Goal: Communication & Community: Ask a question

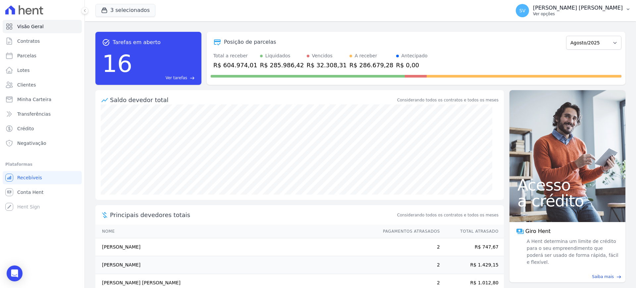
click at [580, 12] on p "Ver opções" at bounding box center [578, 13] width 90 height 5
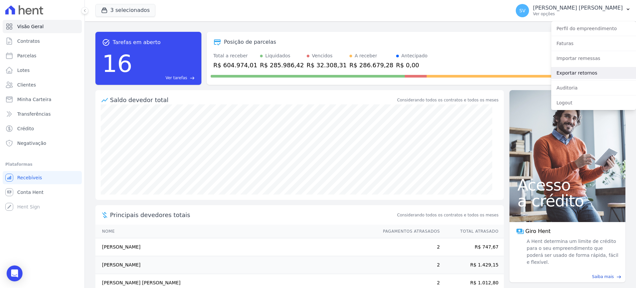
click at [573, 76] on link "Exportar retornos" at bounding box center [593, 73] width 85 height 12
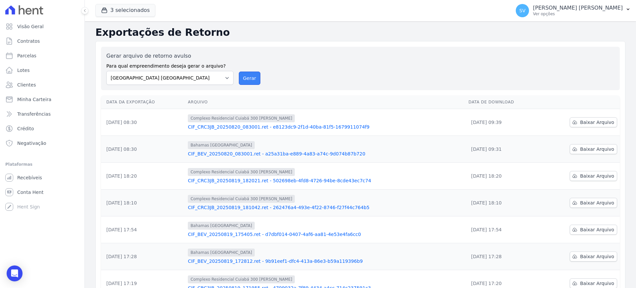
click at [248, 78] on button "Gerar" at bounding box center [250, 78] width 22 height 13
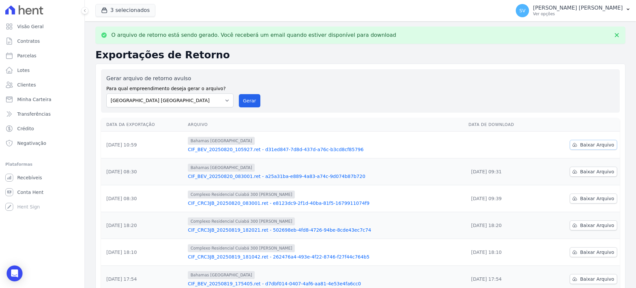
click at [580, 145] on span "Baixar Arquivo" at bounding box center [597, 144] width 34 height 7
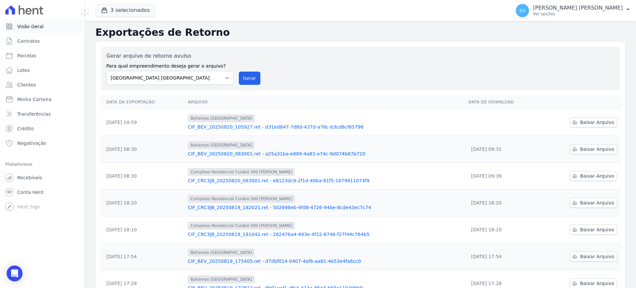
click at [33, 30] on link "Visão Geral" at bounding box center [42, 26] width 79 height 13
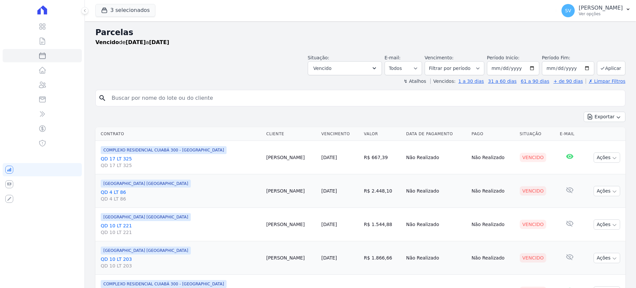
select select
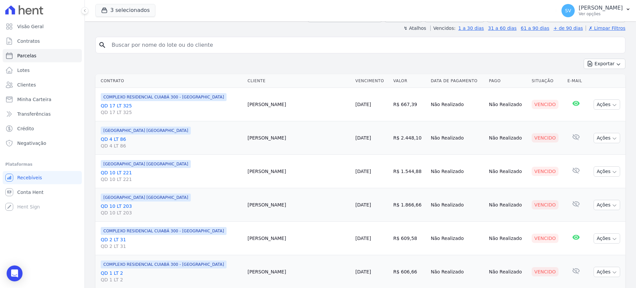
scroll to position [718, 0]
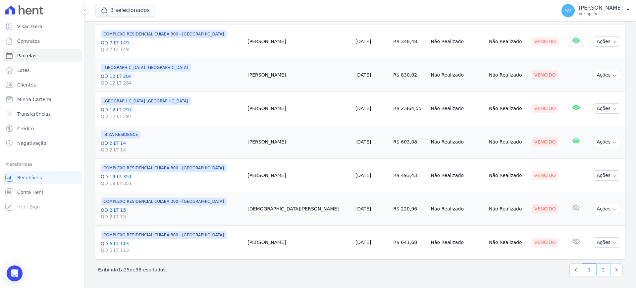
click at [596, 270] on link "2" at bounding box center [603, 269] width 14 height 13
select select
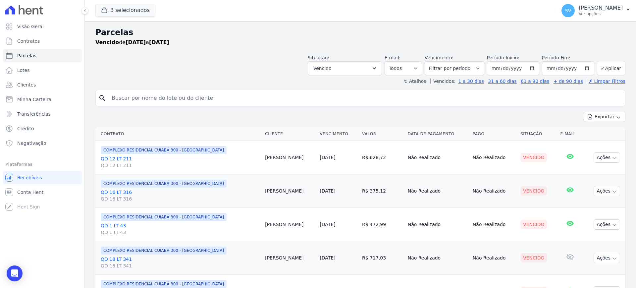
select select
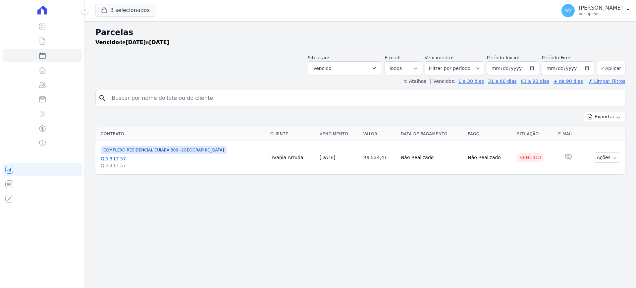
select select
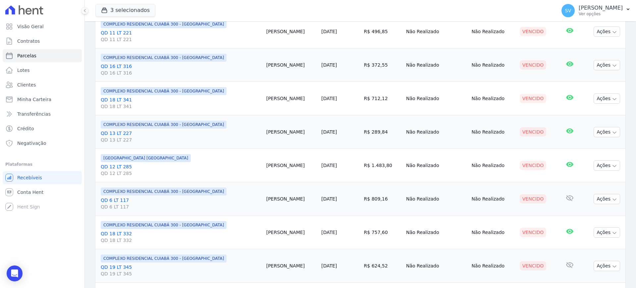
scroll to position [261, 0]
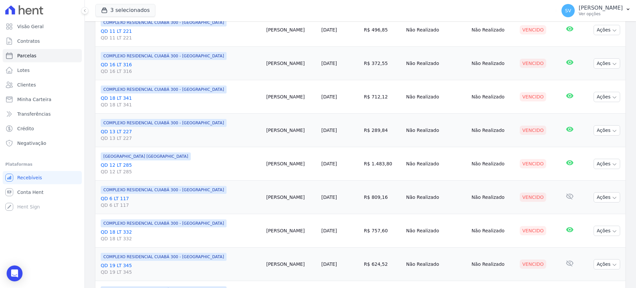
click at [275, 127] on td "Paulo Brukmann" at bounding box center [291, 130] width 55 height 33
click at [279, 135] on td "Paulo Brukmann" at bounding box center [291, 130] width 55 height 33
click at [114, 131] on link "QD 13 LT 227 QD 13 LT 227" at bounding box center [181, 134] width 160 height 13
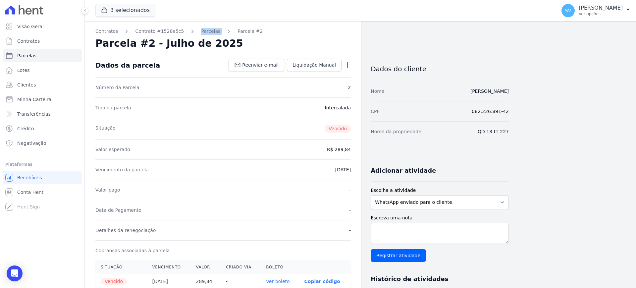
drag, startPoint x: 185, startPoint y: 29, endPoint x: 214, endPoint y: 26, distance: 28.7
click at [214, 26] on div "Contratos Contrato #1528e5c5 Parcelas Parcela #2 Parcela #2 - Julho de 2025 Dad…" at bounding box center [223, 287] width 277 height 533
click at [205, 31] on link "Parcelas" at bounding box center [210, 31] width 19 height 7
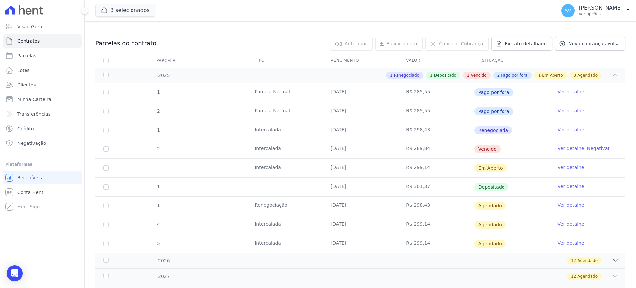
scroll to position [57, 0]
click at [35, 58] on link "Parcelas" at bounding box center [42, 55] width 79 height 13
select select
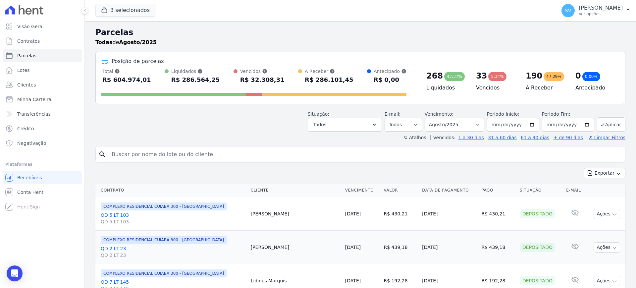
click at [196, 160] on input "search" at bounding box center [365, 154] width 515 height 13
type input "PAULO OSCAR BRUKMANN"
select select
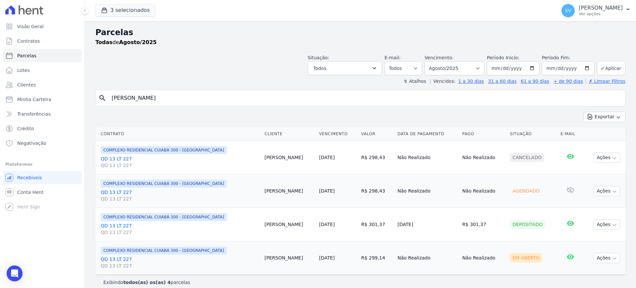
scroll to position [7, 0]
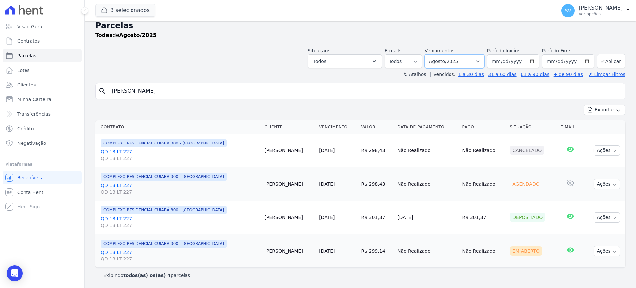
click at [477, 62] on select "Filtrar por período ──────── Todos os meses Outubro/2022 Novembro/2022 Dezembro…" at bounding box center [455, 61] width 60 height 14
select select "07/2025"
click at [428, 54] on select "Filtrar por período ──────── Todos os meses Outubro/2022 Novembro/2022 Dezembro…" at bounding box center [455, 61] width 60 height 14
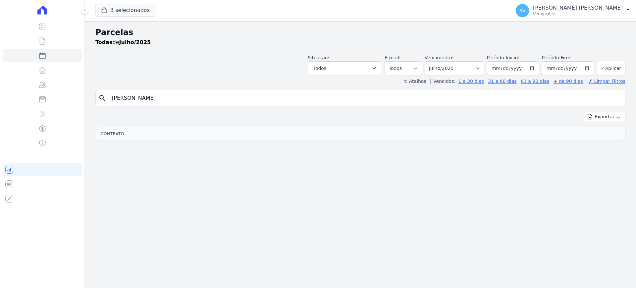
select select
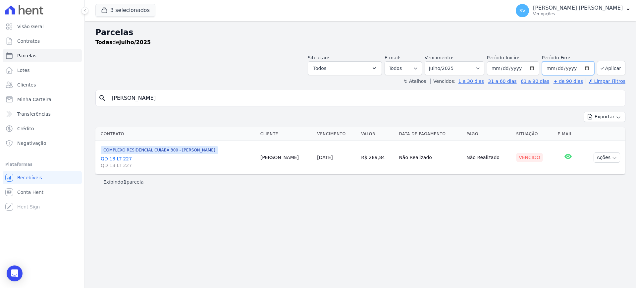
click at [587, 68] on input "2025-07-31" at bounding box center [568, 68] width 52 height 14
click at [586, 67] on input "[DATE]" at bounding box center [568, 68] width 52 height 14
type input "[DATE]"
click at [604, 67] on icon "submit" at bounding box center [602, 68] width 5 height 5
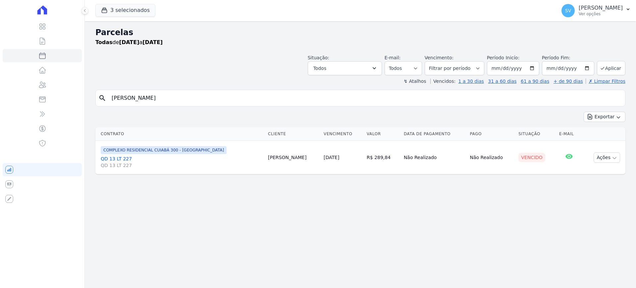
select select
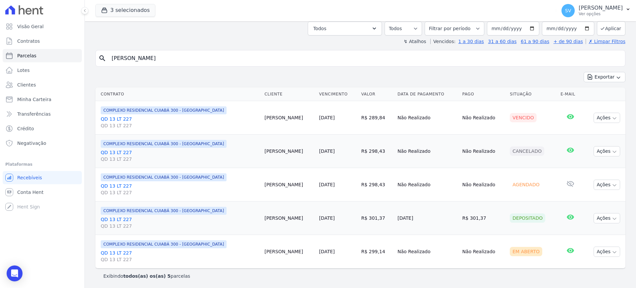
scroll to position [40, 0]
click at [14, 271] on icon "Open Intercom Messenger" at bounding box center [15, 273] width 8 height 9
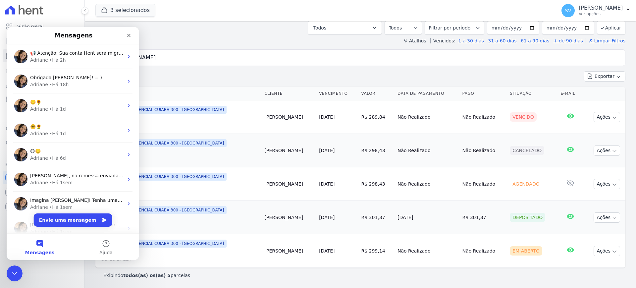
scroll to position [5, 0]
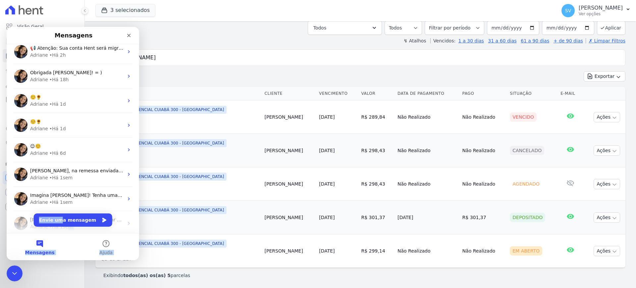
drag, startPoint x: 66, startPoint y: 230, endPoint x: 63, endPoint y: 223, distance: 7.7
click at [63, 223] on main "Mensagens 📢 Atenção: Sua conta Hent será migrada para a Conta Arke! Estamos tra…" at bounding box center [73, 143] width 133 height 233
click at [63, 223] on button "Envie uma mensagem" at bounding box center [73, 219] width 79 height 13
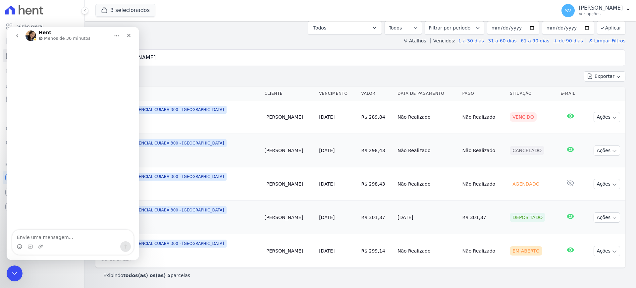
click at [59, 235] on textarea "Envie uma mensagem..." at bounding box center [72, 235] width 121 height 11
type textarea "Bom dia. Como vai?"
click at [59, 235] on textarea "Envie uma mensagem..." at bounding box center [72, 235] width 121 height 11
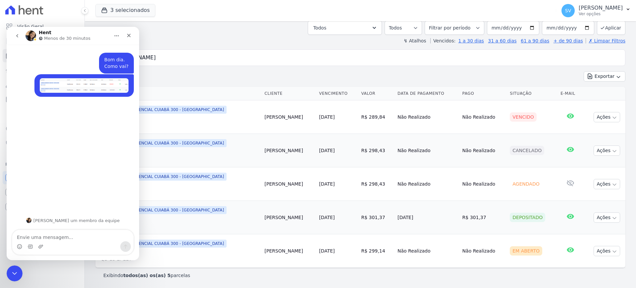
click at [64, 234] on textarea "Envie uma mensagem..." at bounding box center [72, 235] width 121 height 11
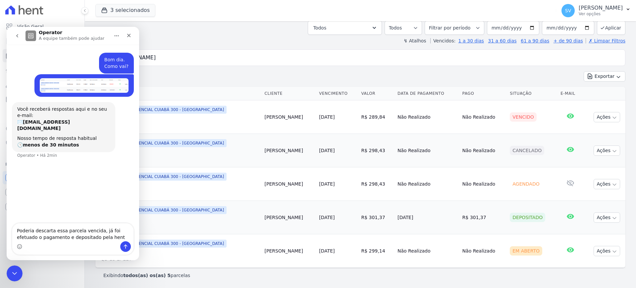
type textarea "Poderia descarta essa parcela vencida, já foi efetuado o pagamento e depositado…"
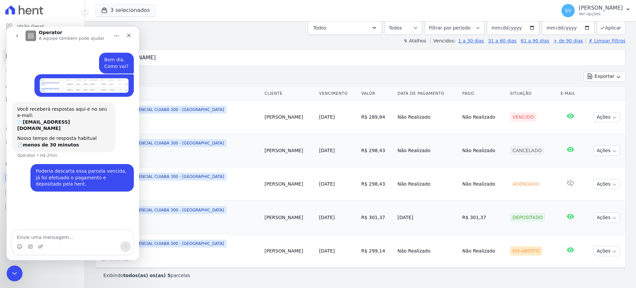
click at [179, 56] on input "PAULO OSCAR BRUKMANN" at bounding box center [365, 57] width 515 height 13
drag, startPoint x: 187, startPoint y: 86, endPoint x: 128, endPoint y: 68, distance: 61.3
click at [55, 237] on textarea "Envie uma mensagem..." at bounding box center [72, 235] width 121 height 11
paste textarea "OSCAR BRUKMANN"
click at [18, 238] on textarea "OSCAR BRUKMANN" at bounding box center [72, 235] width 121 height 11
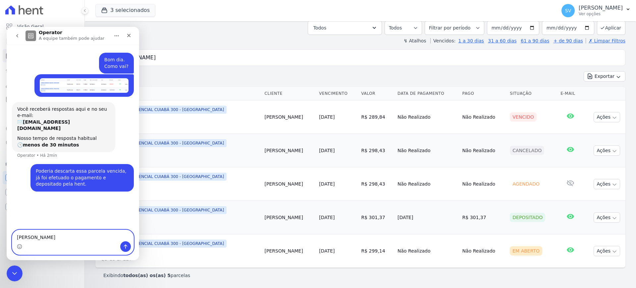
type textarea "PAULO OSCAR BRUKMANN"
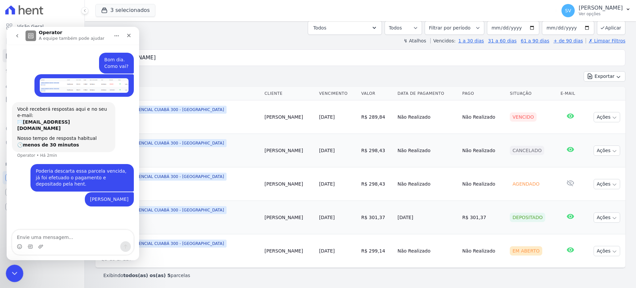
click at [14, 265] on div "Encerramento do Messenger da Intercom" at bounding box center [14, 272] width 16 height 16
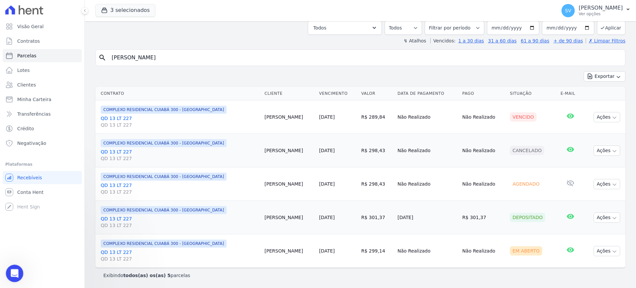
scroll to position [0, 0]
click at [24, 28] on span "Visão Geral" at bounding box center [30, 26] width 27 height 7
